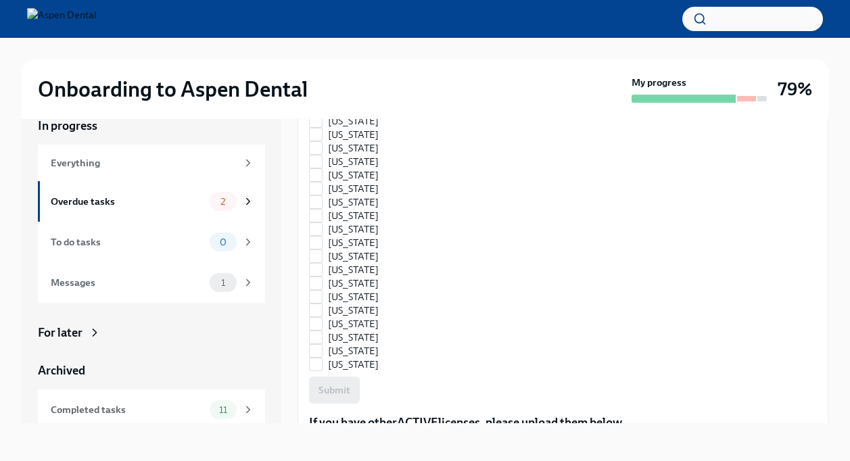
scroll to position [879, 0]
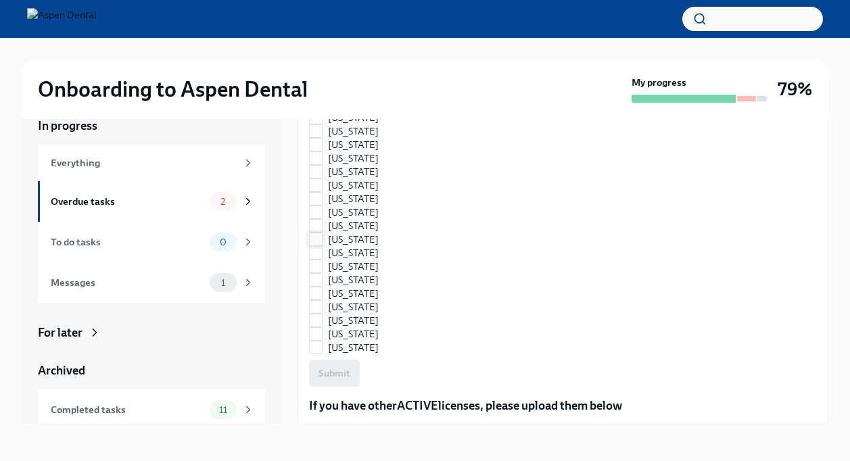
click at [317, 237] on input "[US_STATE]" at bounding box center [316, 239] width 12 height 12
click at [340, 373] on span "Submit" at bounding box center [335, 374] width 32 height 14
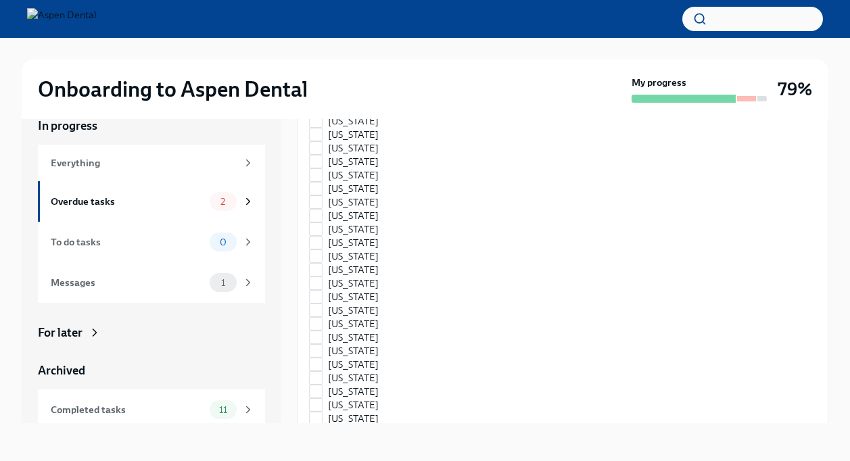
checkbox input "true"
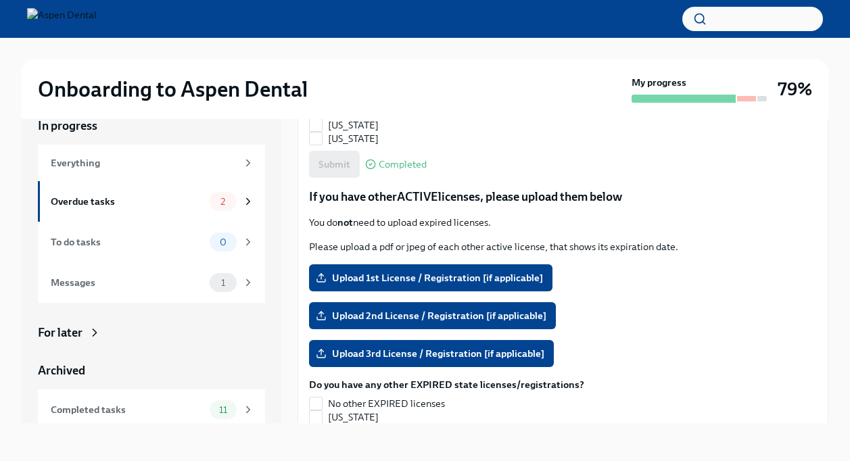
scroll to position [1090, 0]
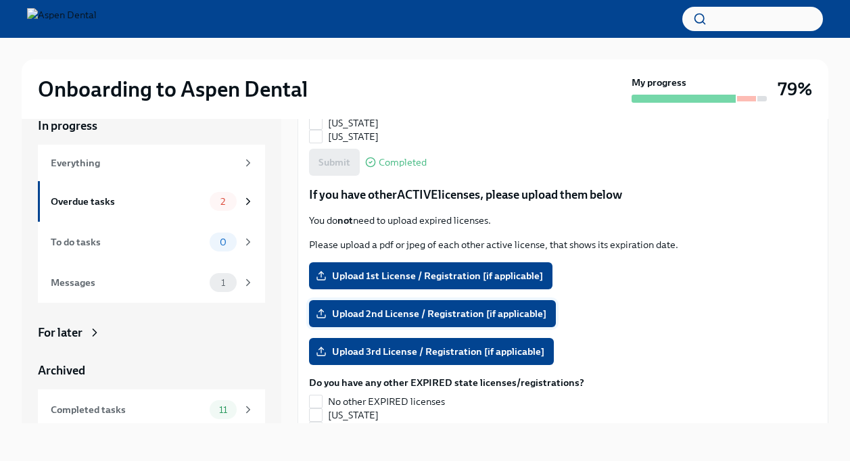
click at [422, 310] on span "Upload 2nd License / Registration [if applicable]" at bounding box center [433, 314] width 228 height 14
click at [0, 0] on input "Upload 2nd License / Registration [if applicable]" at bounding box center [0, 0] width 0 height 0
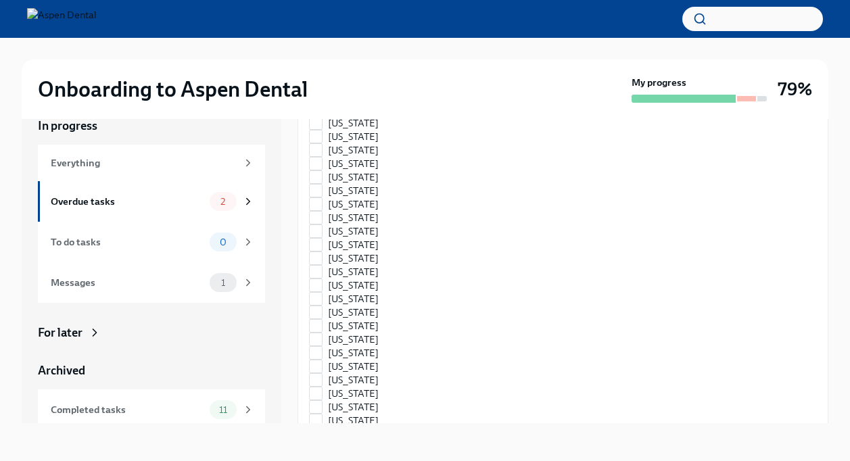
scroll to position [1902, 0]
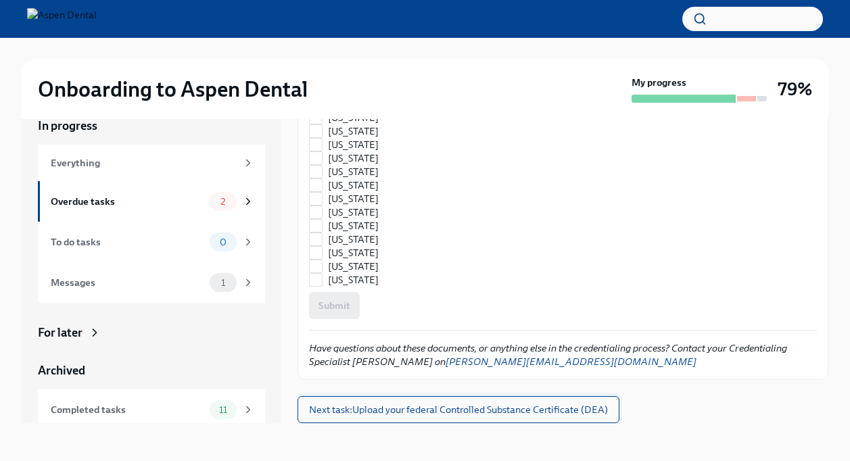
click at [470, 408] on span "Next task : Upload your federal Controlled Substance Certificate (DEA)" at bounding box center [458, 410] width 299 height 14
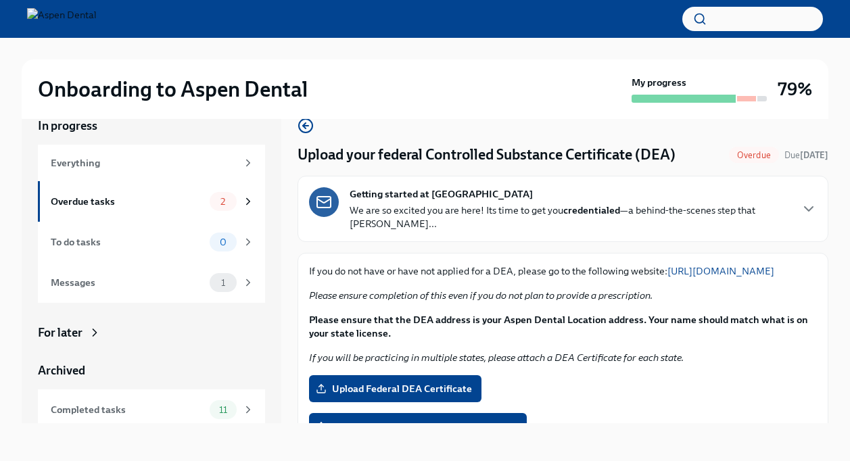
click at [668, 277] on link "[URL][DOMAIN_NAME]" at bounding box center [721, 271] width 107 height 12
click at [146, 160] on div "Everything" at bounding box center [144, 163] width 186 height 15
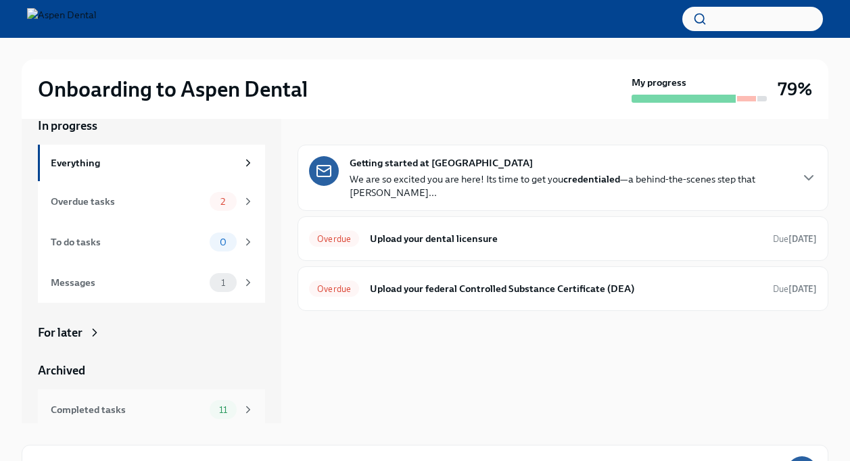
click at [154, 398] on div "Completed tasks 11" at bounding box center [151, 410] width 227 height 41
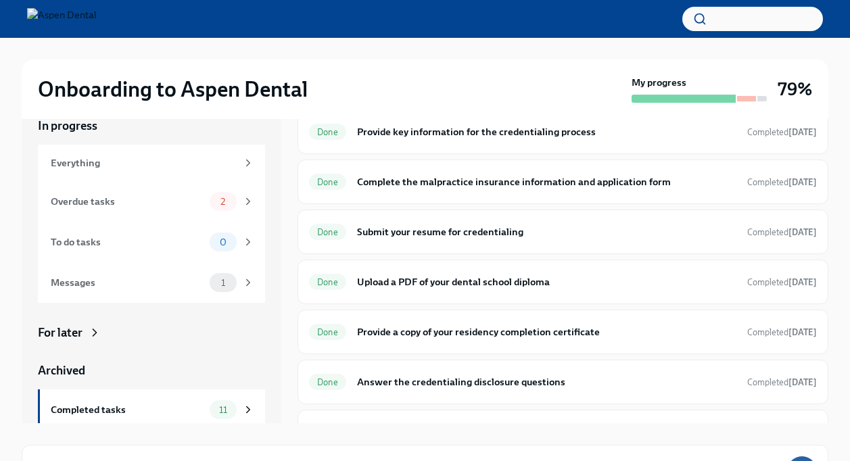
scroll to position [267, 0]
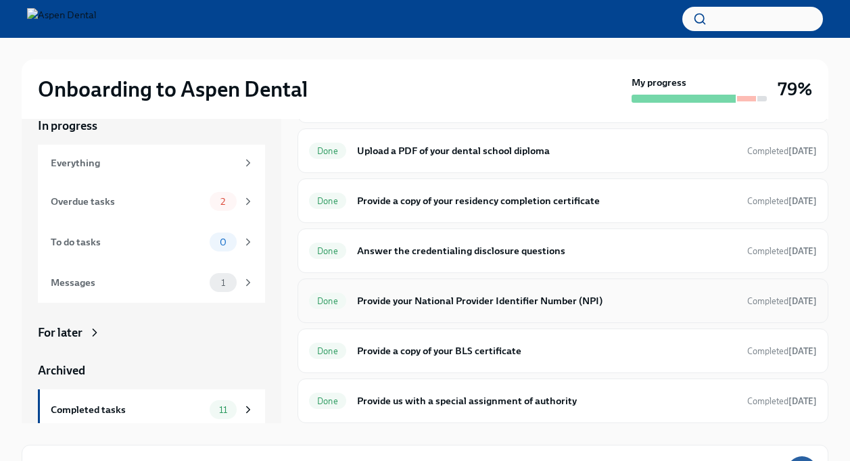
click at [467, 299] on h6 "Provide your National Provider Identifier Number (NPI)" at bounding box center [547, 301] width 380 height 15
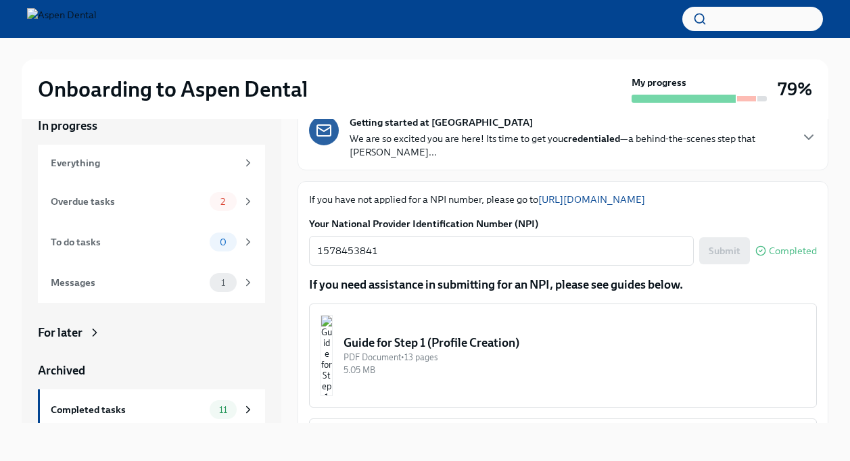
scroll to position [135, 0]
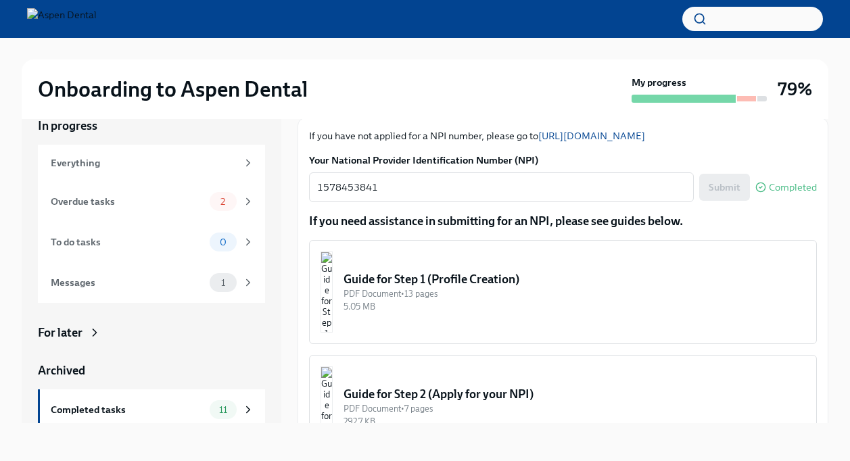
click at [605, 138] on link "[URL][DOMAIN_NAME]" at bounding box center [591, 136] width 107 height 12
click at [134, 235] on div "To do tasks" at bounding box center [128, 242] width 154 height 15
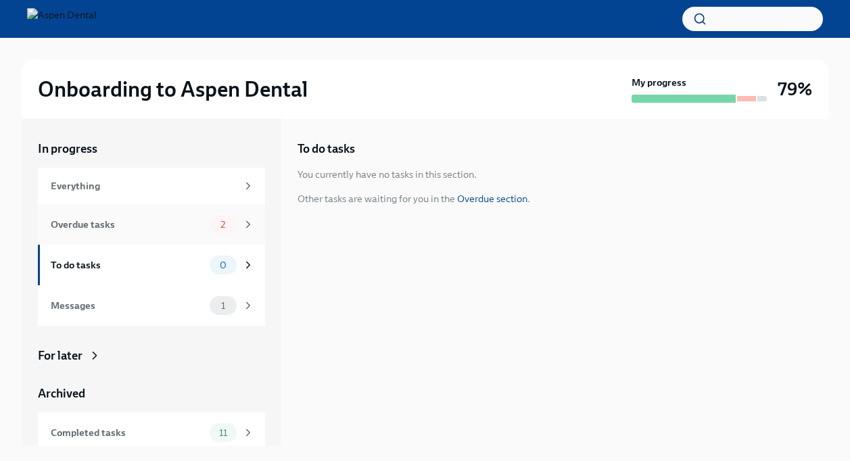
click at [156, 221] on div "Overdue tasks" at bounding box center [128, 224] width 154 height 15
